Goal: Use online tool/utility: Utilize a website feature to perform a specific function

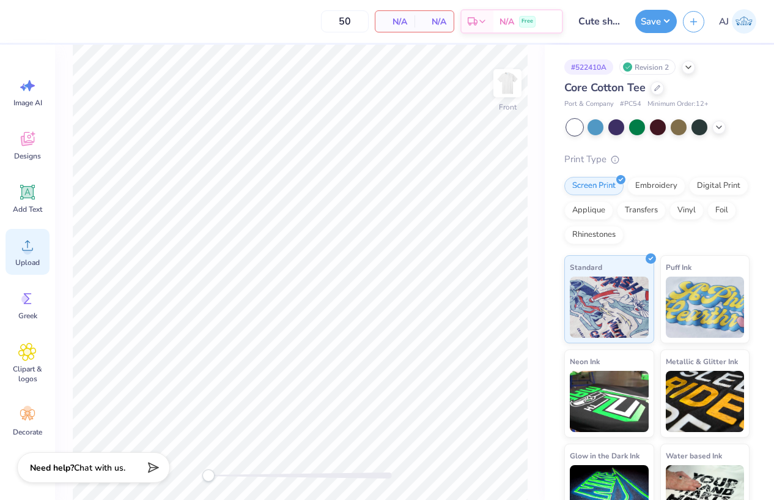
click at [33, 253] on icon at bounding box center [27, 245] width 18 height 18
click at [511, 81] on img at bounding box center [507, 83] width 49 height 49
click at [35, 250] on icon at bounding box center [27, 245] width 18 height 18
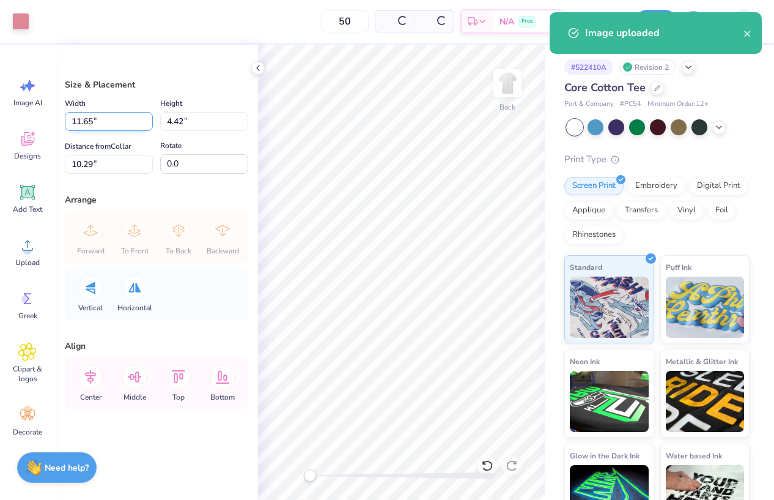
click at [95, 124] on input "11.65" at bounding box center [109, 121] width 88 height 19
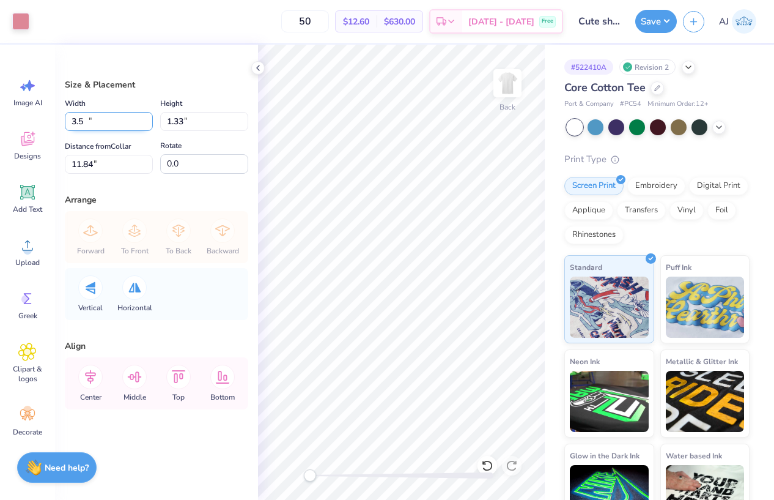
type input "3.50"
type input "1.33"
type input "11.84"
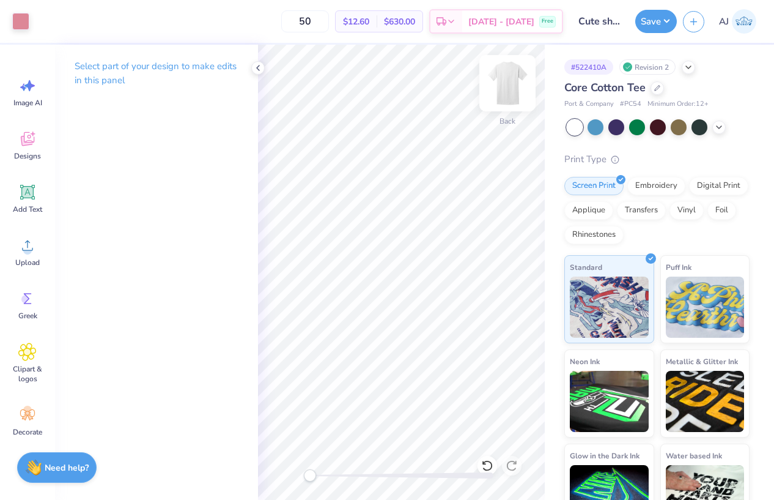
click at [502, 81] on img at bounding box center [507, 83] width 49 height 49
click at [28, 246] on circle at bounding box center [27, 250] width 9 height 9
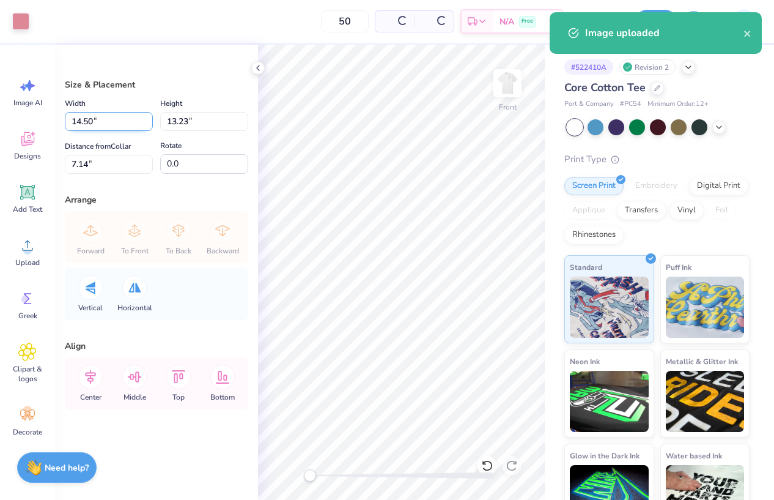
click at [87, 117] on input "14.50" at bounding box center [109, 121] width 88 height 19
type input "12.00"
type input "10.95"
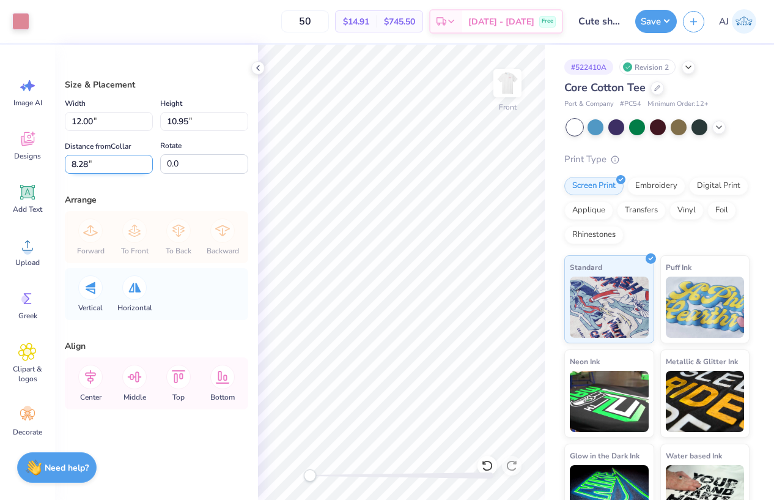
click at [81, 161] on input "8.28" at bounding box center [109, 164] width 88 height 19
type input "3"
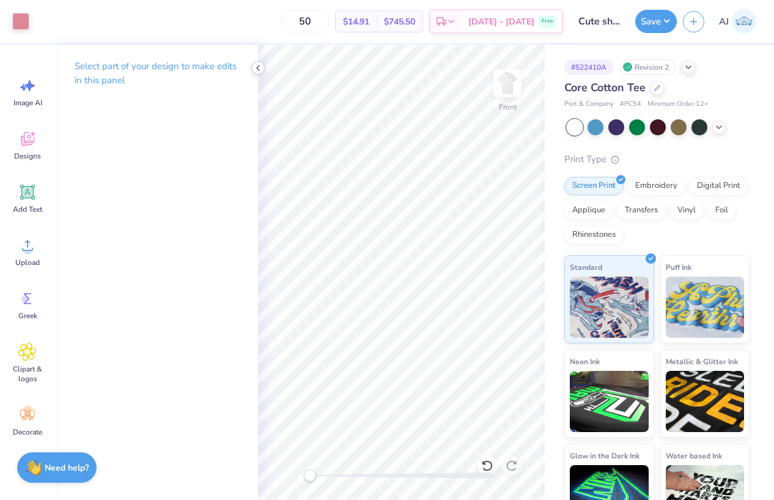
click at [260, 70] on icon at bounding box center [258, 68] width 10 height 10
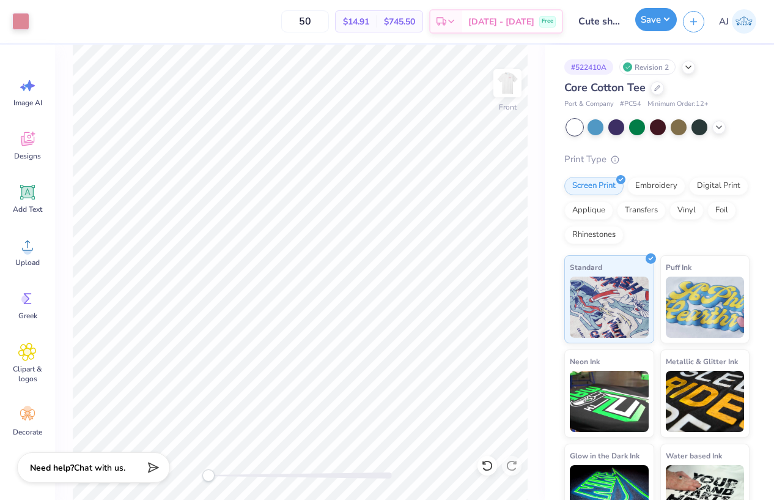
click at [668, 18] on button "Save" at bounding box center [656, 19] width 42 height 23
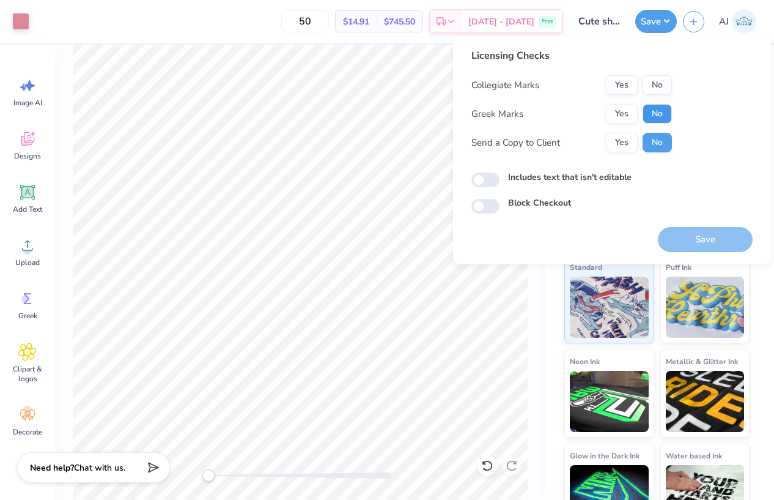
click at [662, 110] on button "No" at bounding box center [657, 114] width 29 height 20
click at [656, 80] on button "No" at bounding box center [657, 85] width 29 height 20
click at [472, 182] on input "Includes text that isn't editable" at bounding box center [485, 179] width 28 height 15
checkbox input "true"
click at [692, 240] on button "Save" at bounding box center [705, 239] width 95 height 25
